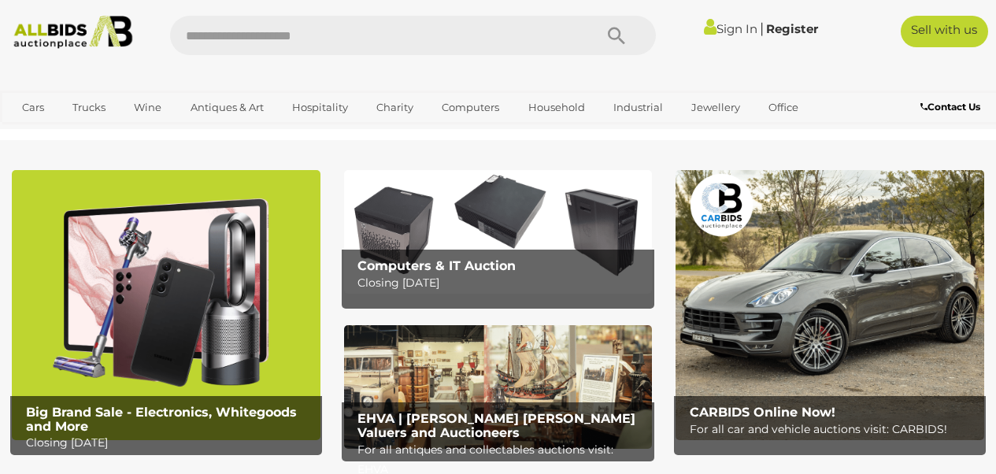
click at [494, 221] on img at bounding box center [498, 232] width 309 height 124
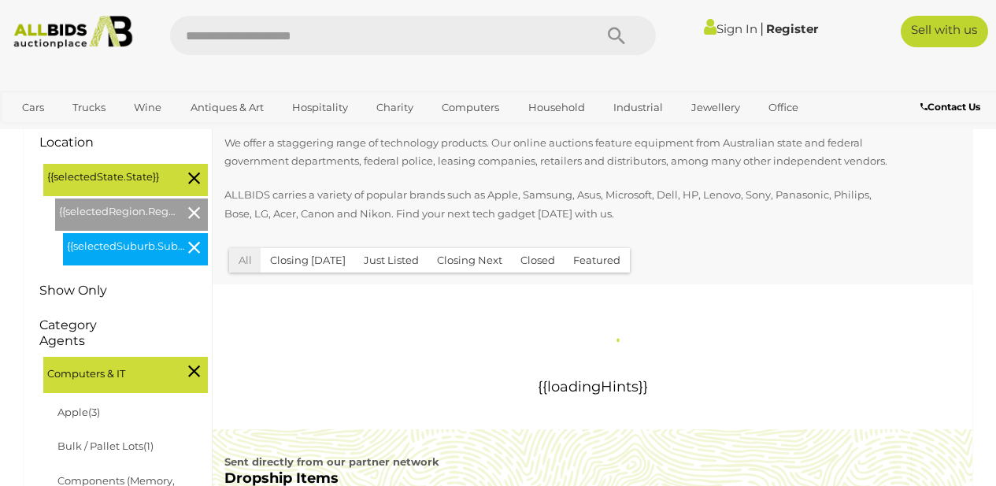
scroll to position [83, 0]
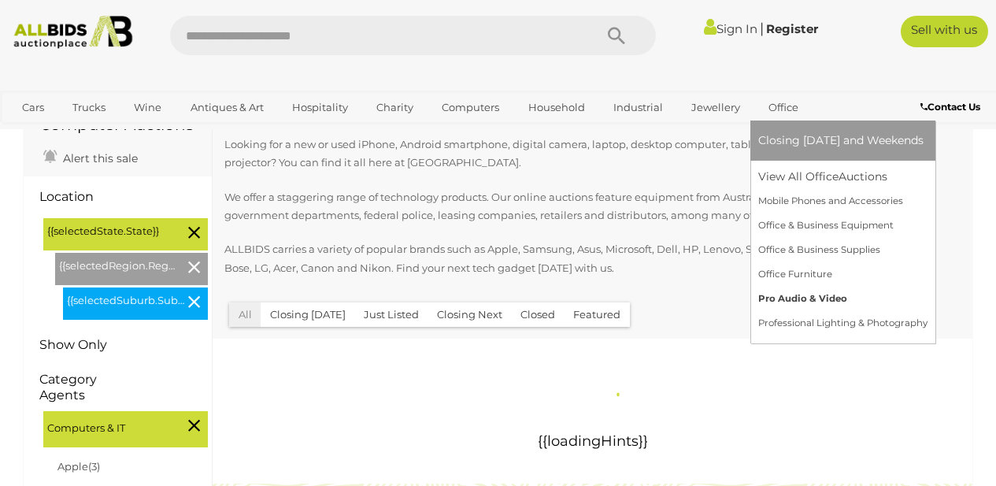
click at [797, 299] on link "Pro Audio & Video" at bounding box center [843, 299] width 169 height 24
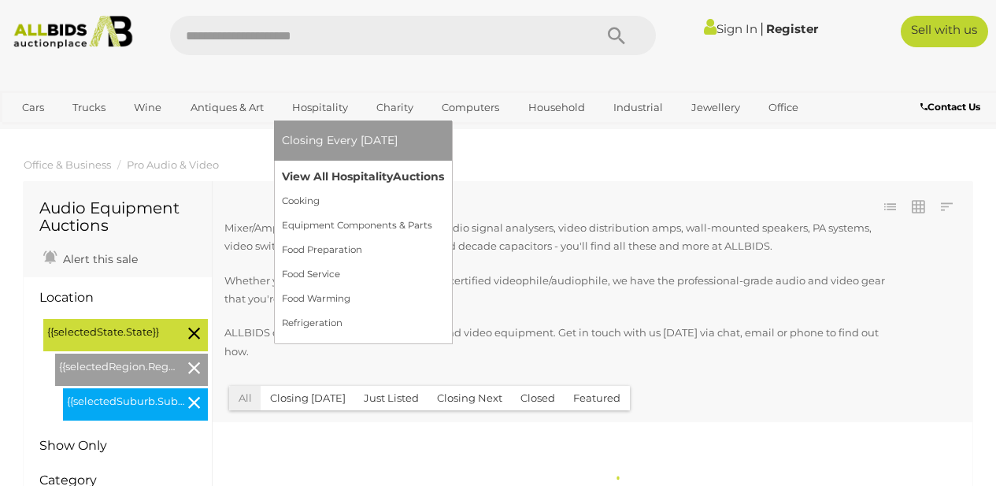
click at [309, 173] on link "View All Hospitality Auctions" at bounding box center [363, 177] width 162 height 24
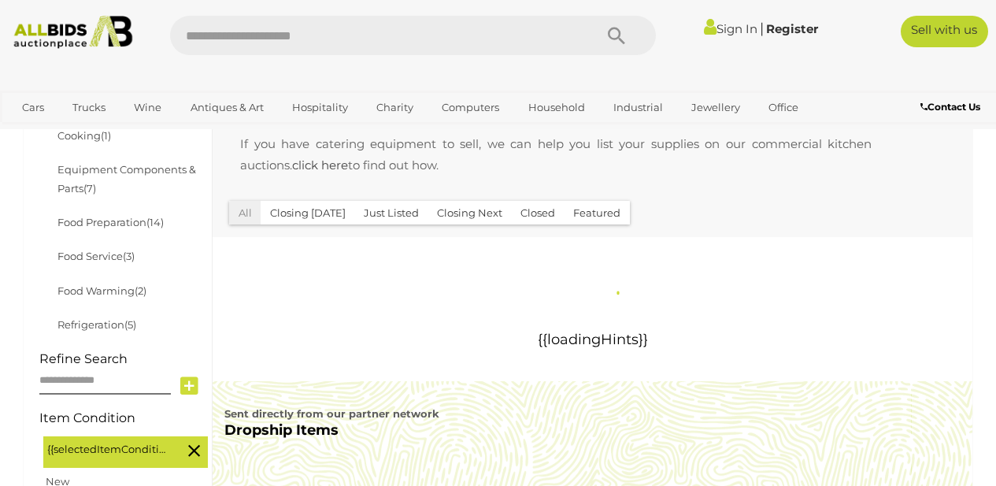
scroll to position [425, 0]
